Goal: Task Accomplishment & Management: Complete application form

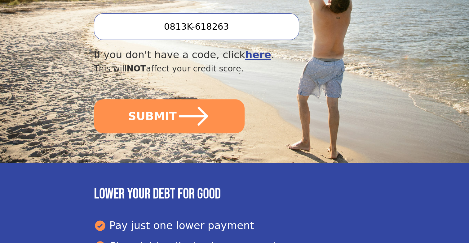
scroll to position [268, 0]
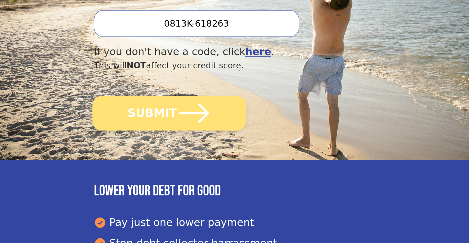
click at [159, 96] on button "SUBMIT" at bounding box center [169, 113] width 154 height 35
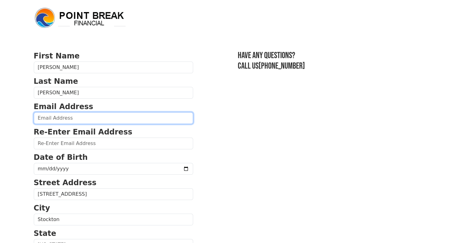
click at [107, 120] on input "email" at bounding box center [113, 118] width 159 height 12
type input "rare462000@yahoo.com"
type input "(408) 464-3941"
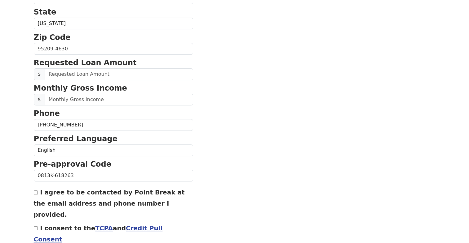
scroll to position [224, 0]
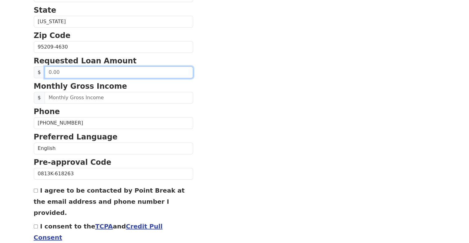
click at [57, 72] on input "text" at bounding box center [119, 73] width 148 height 12
click at [61, 74] on input "0.40" at bounding box center [119, 73] width 148 height 12
type input "40,000.00"
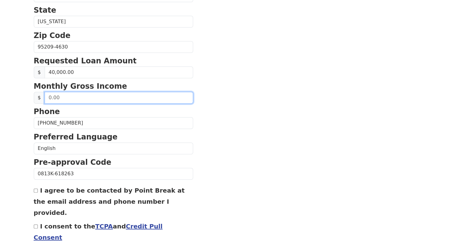
click at [63, 99] on input "text" at bounding box center [119, 98] width 148 height 12
click at [49, 97] on input "text" at bounding box center [119, 98] width 148 height 12
type input "1.00"
type input "7,000.00"
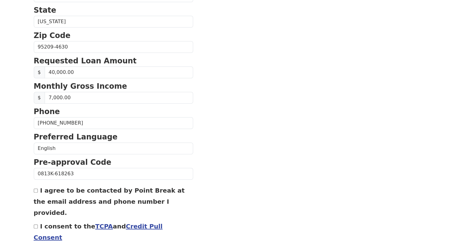
click at [38, 195] on div "I agree to be contacted by Point Break at the email address and phone number I …" at bounding box center [113, 201] width 159 height 33
click at [36, 190] on input "I agree to be contacted by Point Break at the email address and phone number I …" at bounding box center [36, 191] width 4 height 4
checkbox input "true"
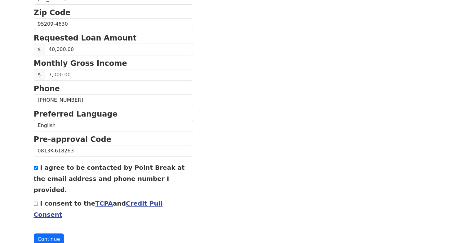
scroll to position [248, 0]
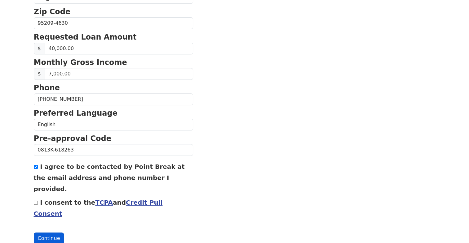
click at [47, 233] on button "Continue" at bounding box center [49, 239] width 30 height 12
click at [34, 201] on input "I consent to the TCPA and Credit Pull Consent" at bounding box center [36, 203] width 4 height 4
checkbox input "true"
click at [43, 233] on button "Continue" at bounding box center [49, 239] width 30 height 12
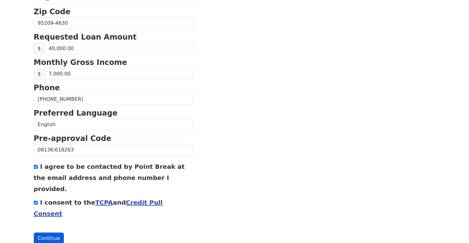
click at [47, 233] on button "Continue" at bounding box center [49, 239] width 30 height 12
click at [44, 233] on button "Continue" at bounding box center [49, 239] width 30 height 12
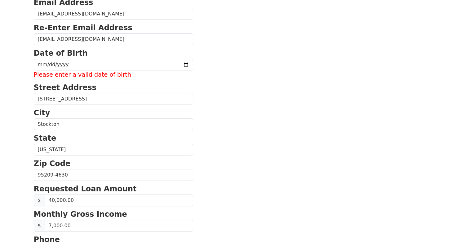
scroll to position [103, 0]
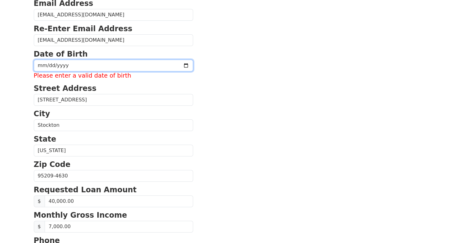
click at [68, 65] on input "date" at bounding box center [113, 66] width 159 height 12
click at [138, 239] on p "Phone" at bounding box center [113, 240] width 159 height 11
click at [50, 66] on input "date" at bounding box center [113, 66] width 159 height 12
type input "1957-01-20"
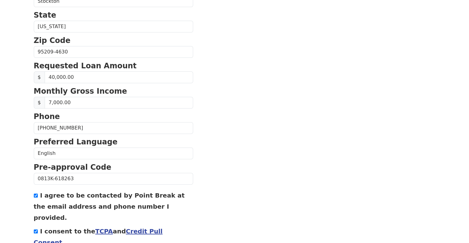
scroll to position [248, 0]
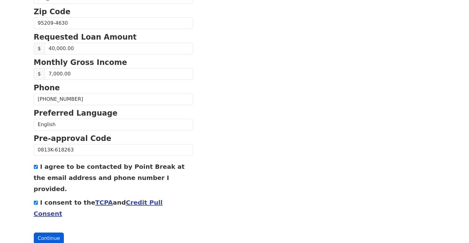
click at [47, 233] on button "Continue" at bounding box center [49, 239] width 30 height 12
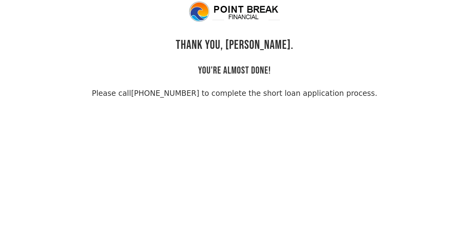
scroll to position [15, 0]
